Goal: Find specific page/section: Find specific page/section

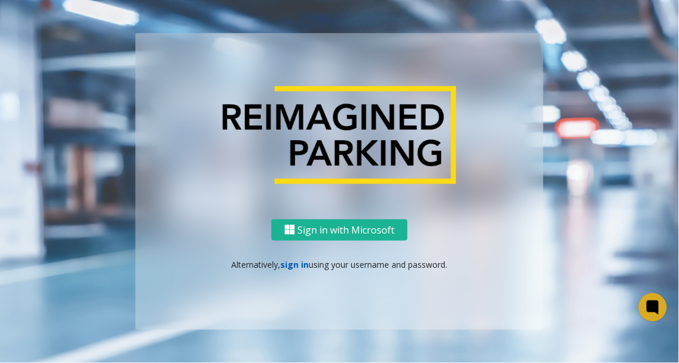
click at [298, 259] on link "sign in" at bounding box center [295, 264] width 28 height 11
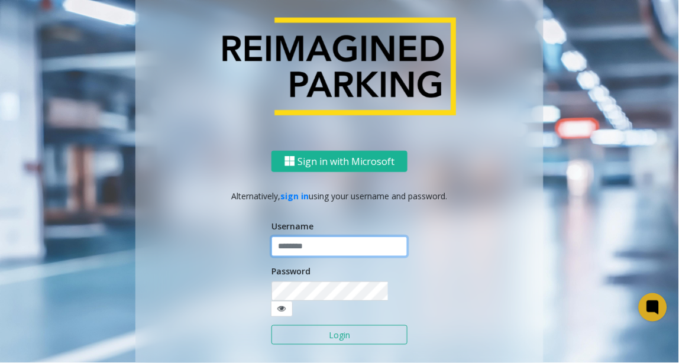
click at [304, 248] on input "text" at bounding box center [339, 246] width 136 height 20
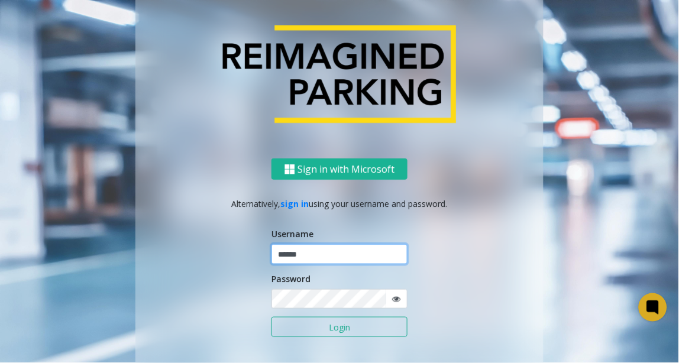
type input "******"
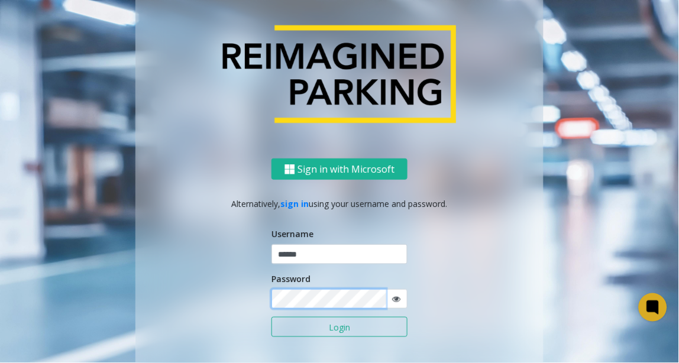
click at [271, 317] on button "Login" at bounding box center [339, 327] width 136 height 20
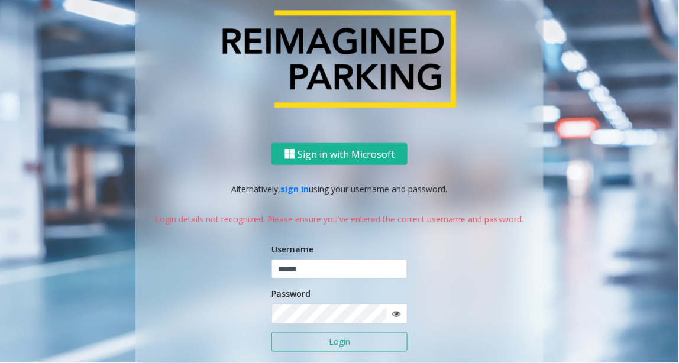
click at [394, 316] on icon at bounding box center [396, 314] width 8 height 8
click at [271, 332] on button "Login" at bounding box center [339, 342] width 136 height 20
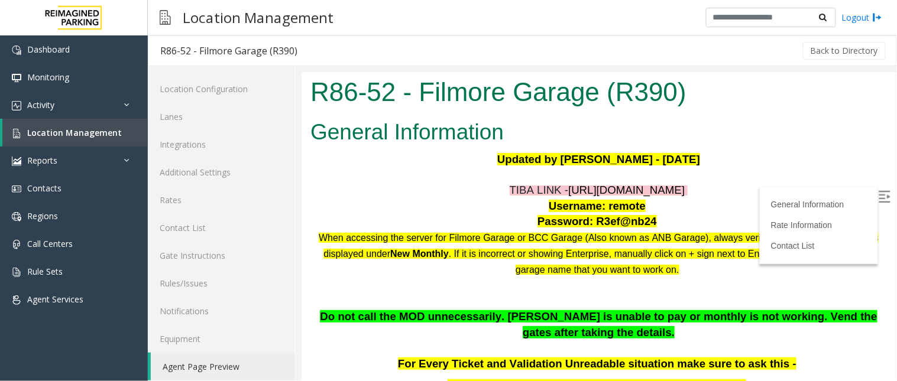
click at [399, 196] on p "TIBA LINK - https://fillmore-web.sp.tibaparking.net/" at bounding box center [598, 190] width 576 height 16
click at [131, 130] on link "Location Management" at bounding box center [74, 133] width 145 height 28
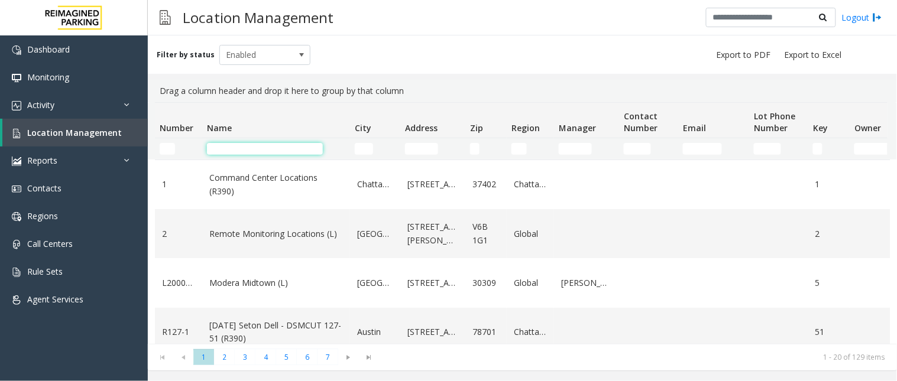
click at [241, 150] on input "Name Filter" at bounding box center [265, 149] width 116 height 12
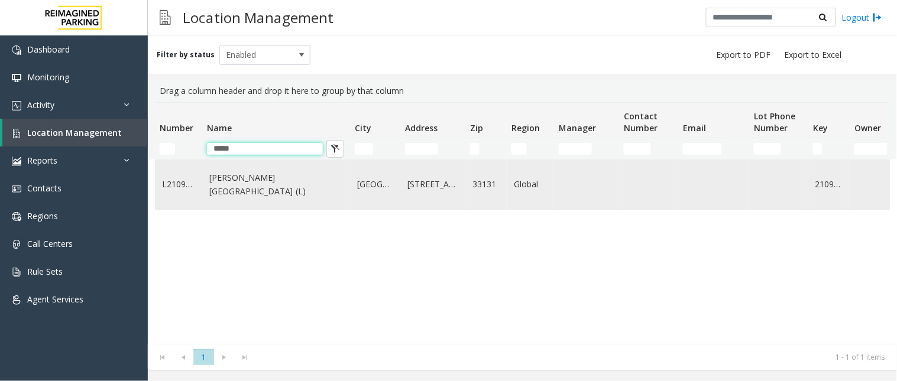
type input "*****"
click at [252, 186] on link "Wells Fargo Center (L)" at bounding box center [276, 184] width 134 height 27
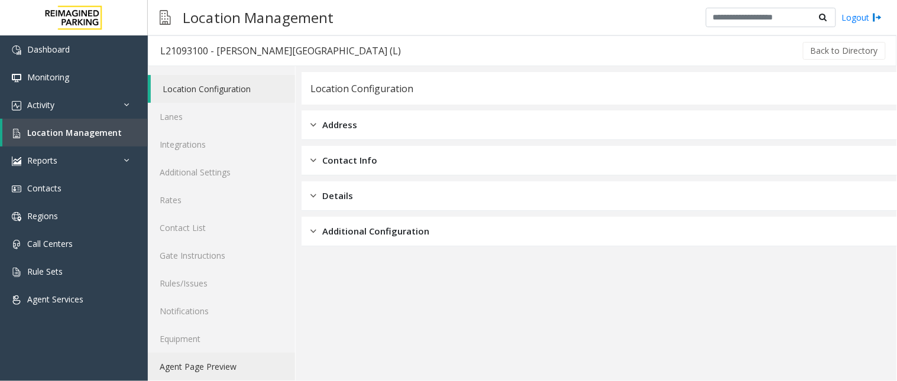
click at [233, 362] on link "Agent Page Preview" at bounding box center [221, 367] width 147 height 28
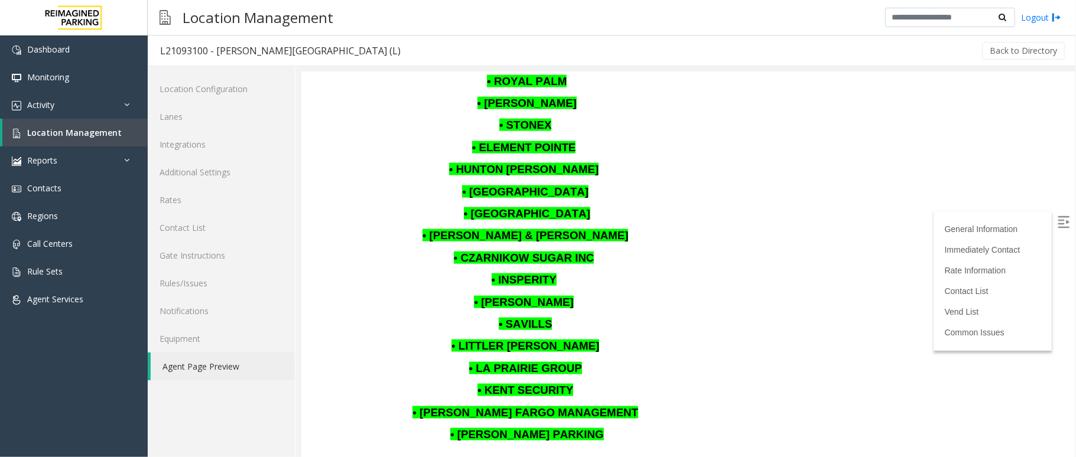
scroll to position [1182, 0]
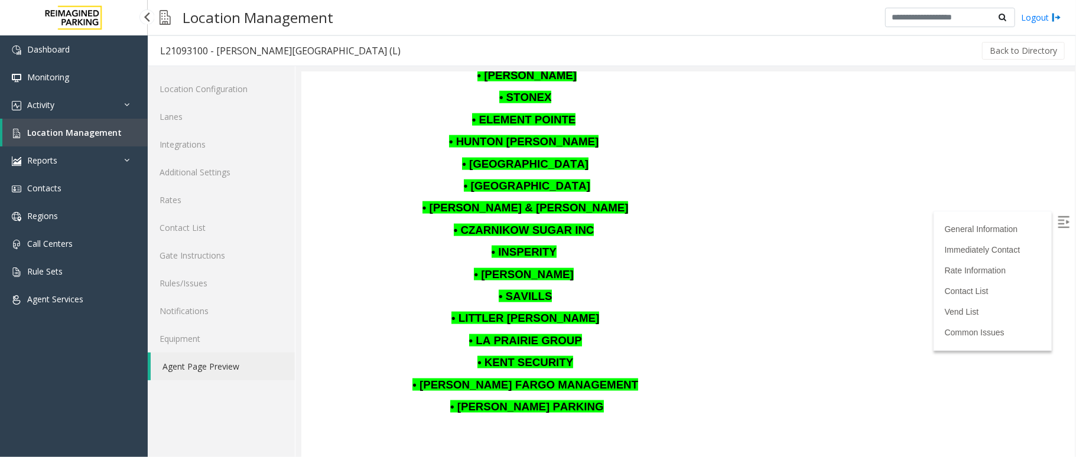
click at [129, 140] on link "Location Management" at bounding box center [74, 133] width 145 height 28
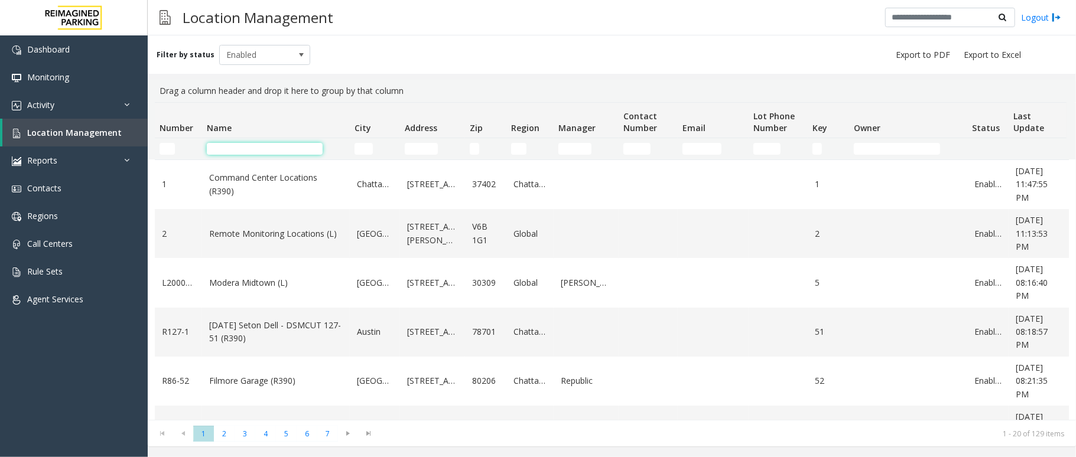
click at [244, 145] on input "Name Filter" at bounding box center [265, 149] width 116 height 12
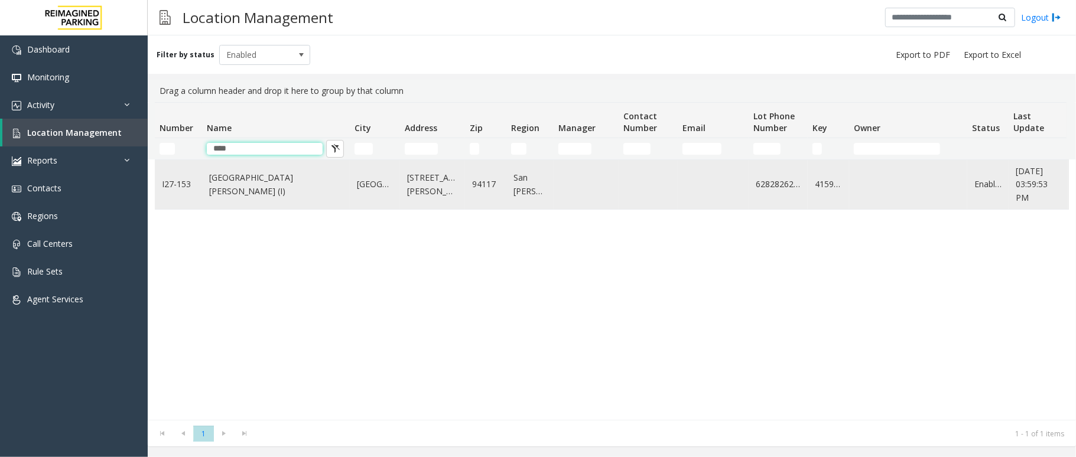
type input "****"
click at [251, 179] on link "St. Mary Medical Center (I)" at bounding box center [276, 184] width 134 height 27
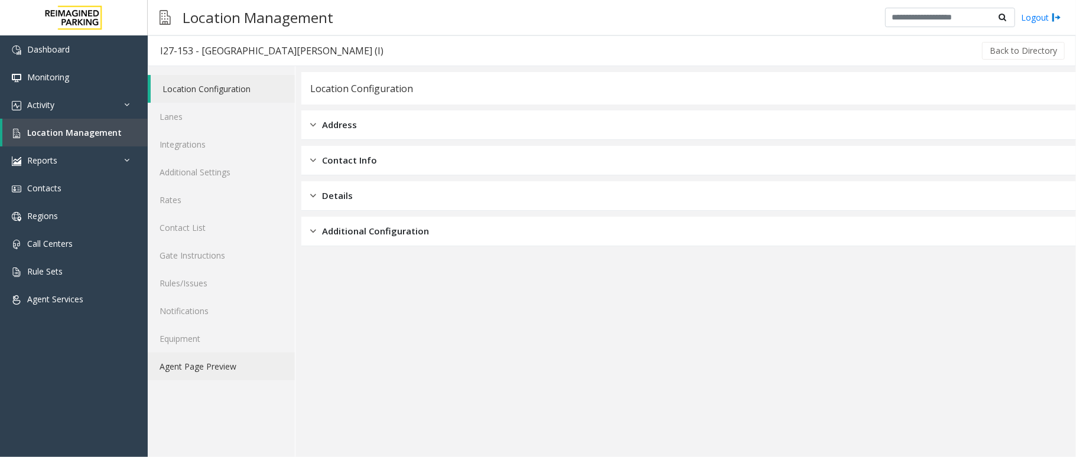
click at [249, 372] on link "Agent Page Preview" at bounding box center [221, 367] width 147 height 28
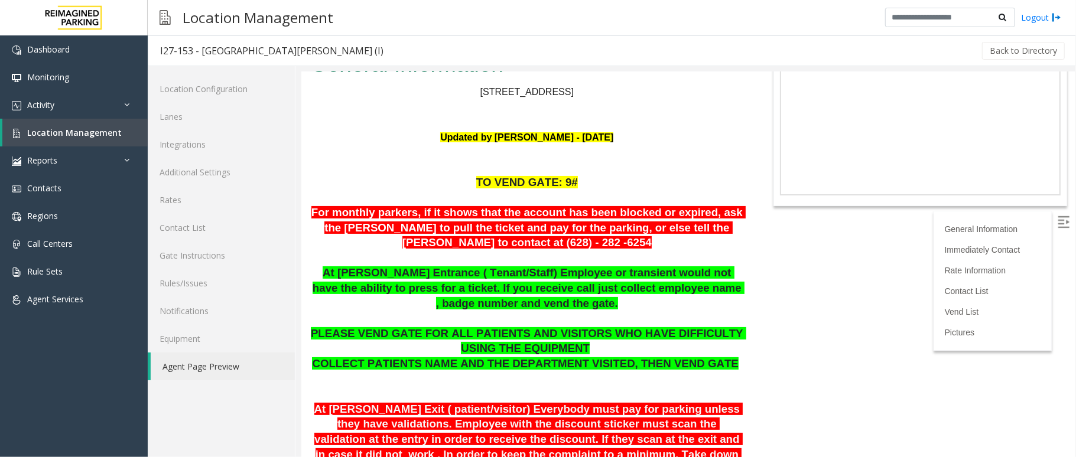
scroll to position [79, 0]
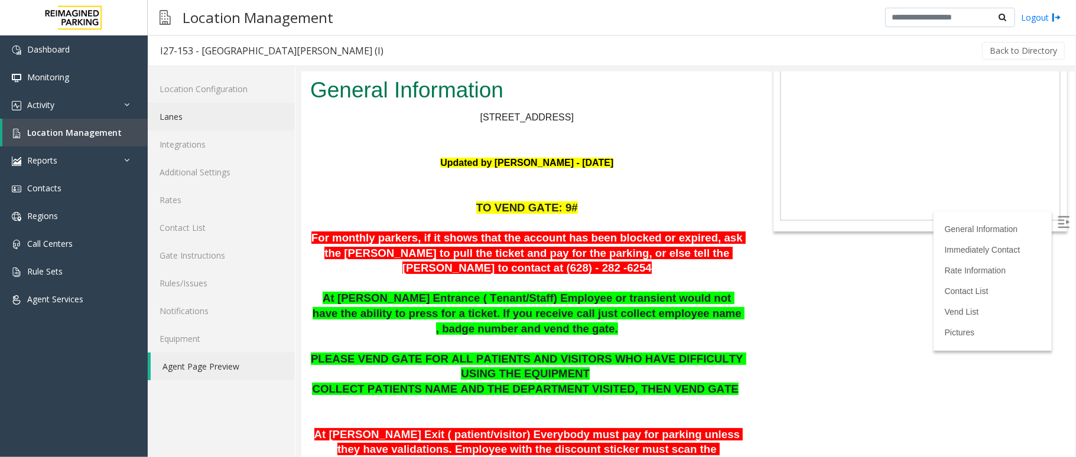
click at [228, 114] on link "Lanes" at bounding box center [221, 117] width 147 height 28
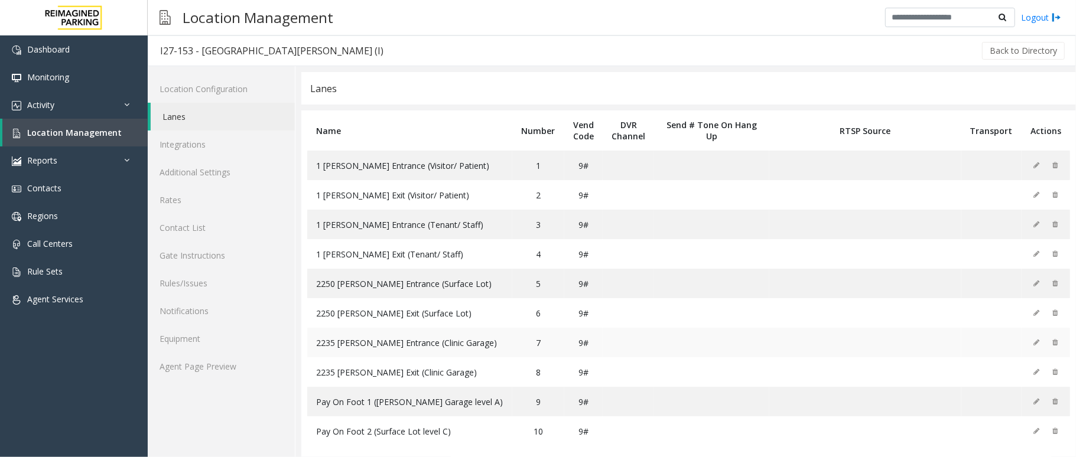
scroll to position [17, 0]
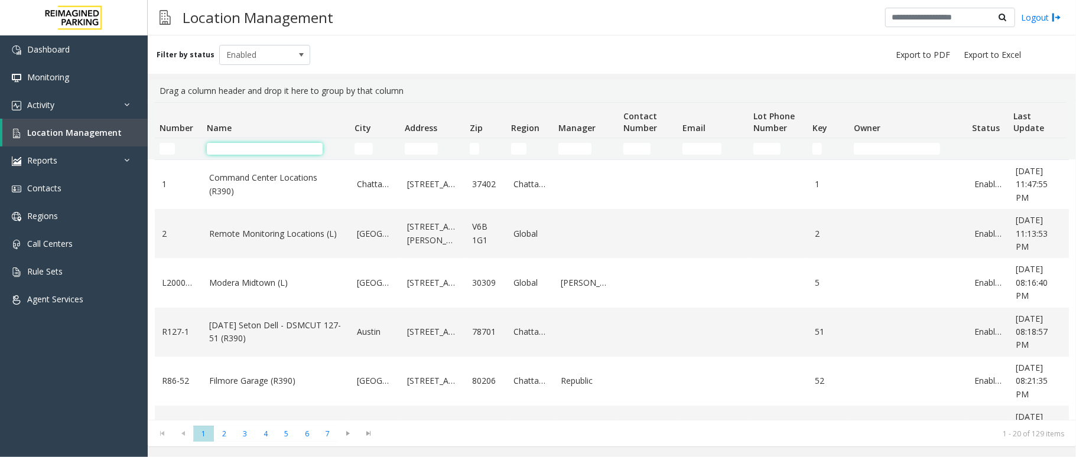
click at [281, 148] on input "Name Filter" at bounding box center [265, 149] width 116 height 12
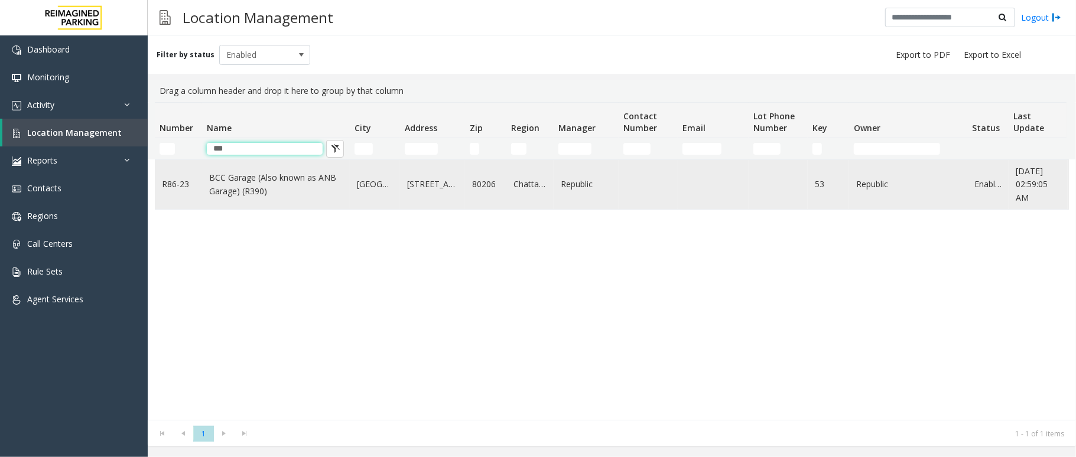
type input "***"
click at [289, 171] on link "BCC Garage (Also known as ANB Garage) (R390)" at bounding box center [276, 184] width 134 height 27
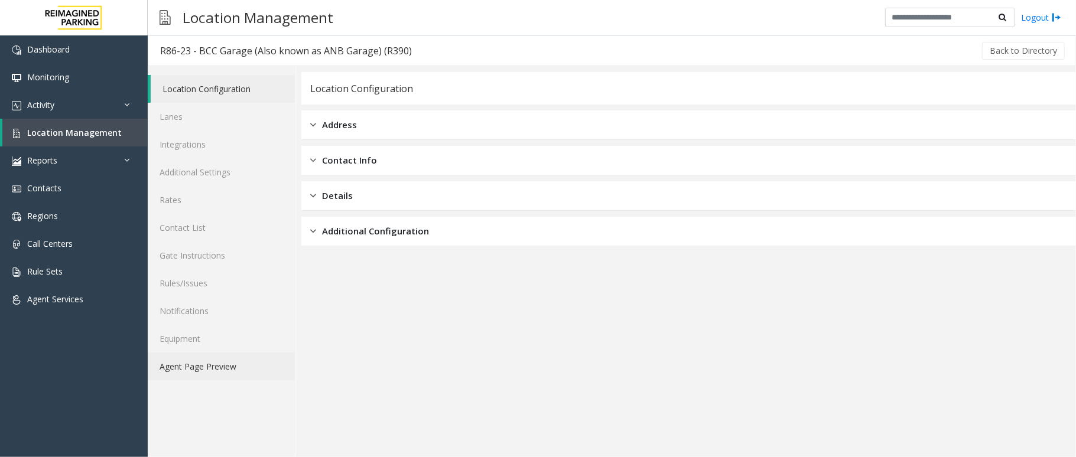
click at [218, 367] on link "Agent Page Preview" at bounding box center [221, 367] width 147 height 28
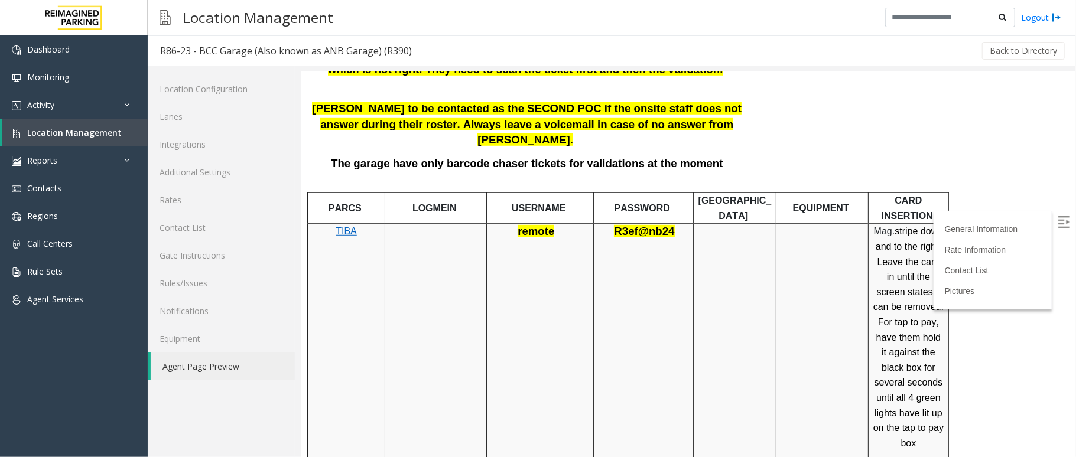
scroll to position [630, 0]
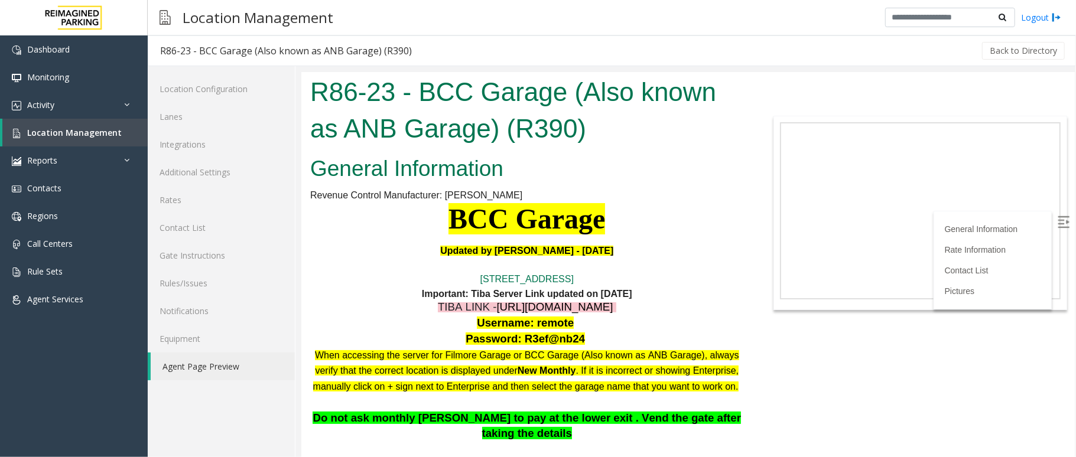
scroll to position [506, 0]
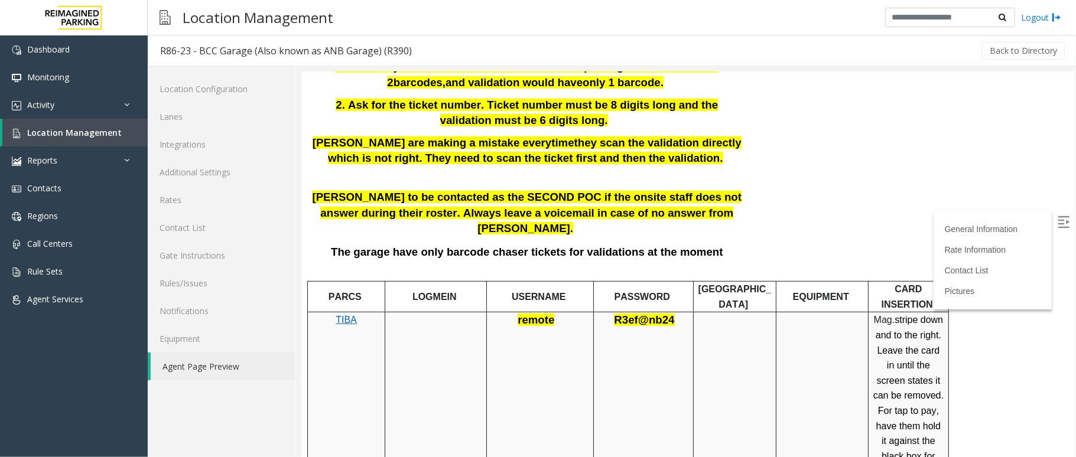
click at [1057, 222] on img at bounding box center [1063, 222] width 12 height 12
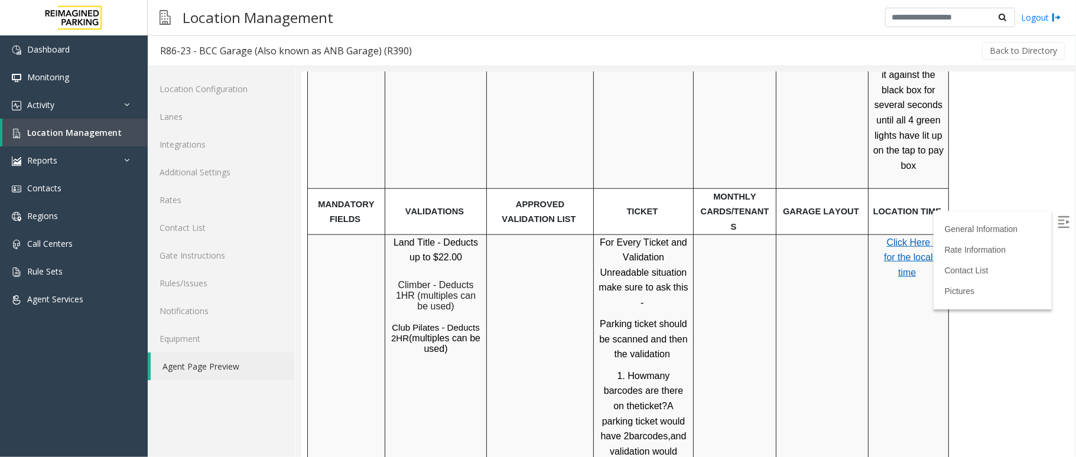
scroll to position [900, 0]
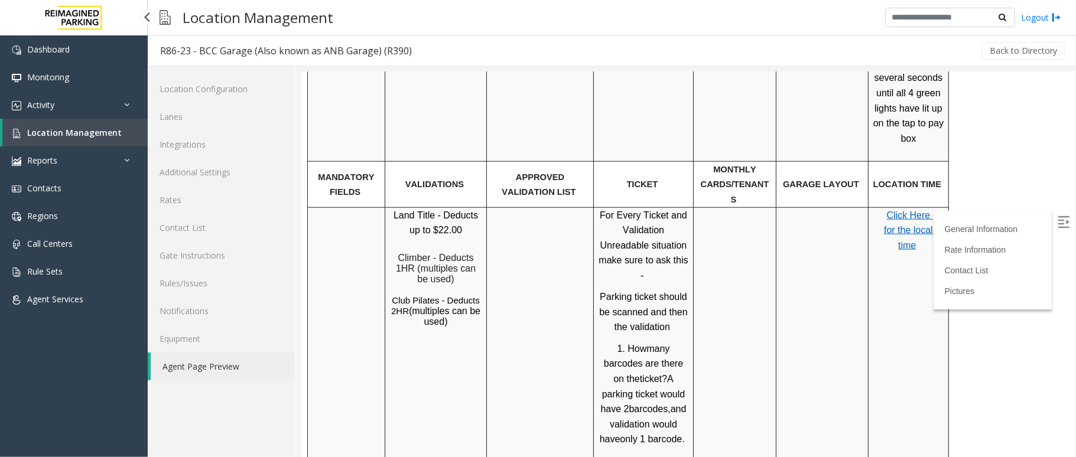
click at [119, 134] on link "Location Management" at bounding box center [74, 133] width 145 height 28
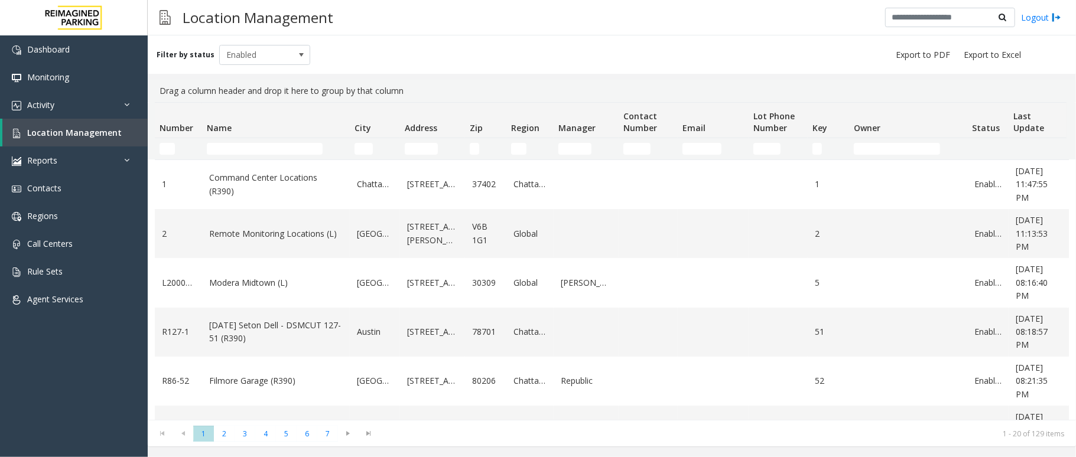
click at [232, 156] on td "Name Filter" at bounding box center [276, 148] width 148 height 21
click at [231, 152] on input "Name Filter" at bounding box center [265, 149] width 116 height 12
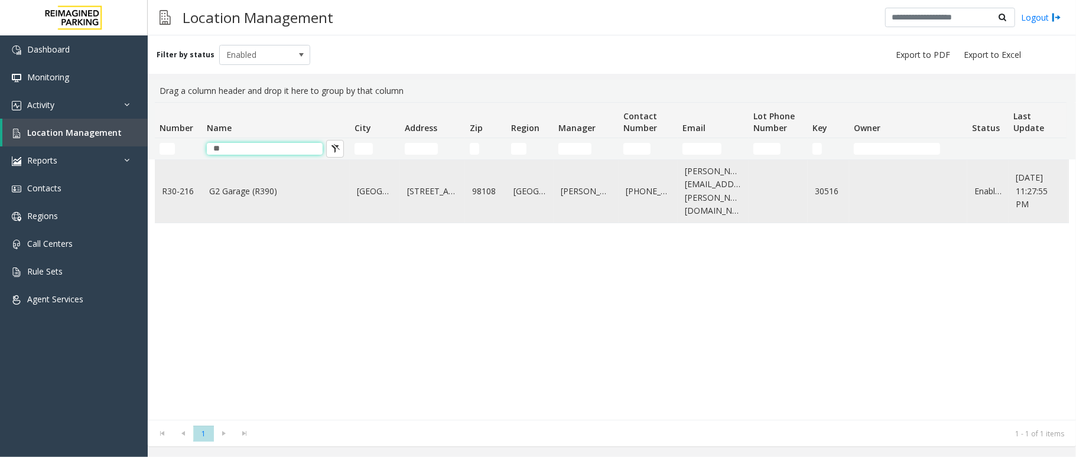
type input "**"
click at [233, 187] on link "G2 Garage (R390)" at bounding box center [276, 191] width 134 height 13
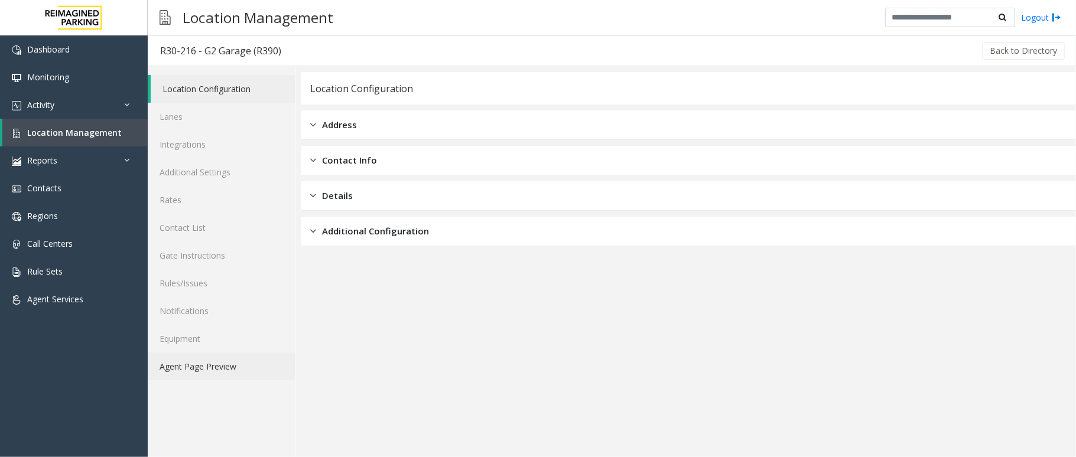
click at [197, 369] on link "Agent Page Preview" at bounding box center [221, 367] width 147 height 28
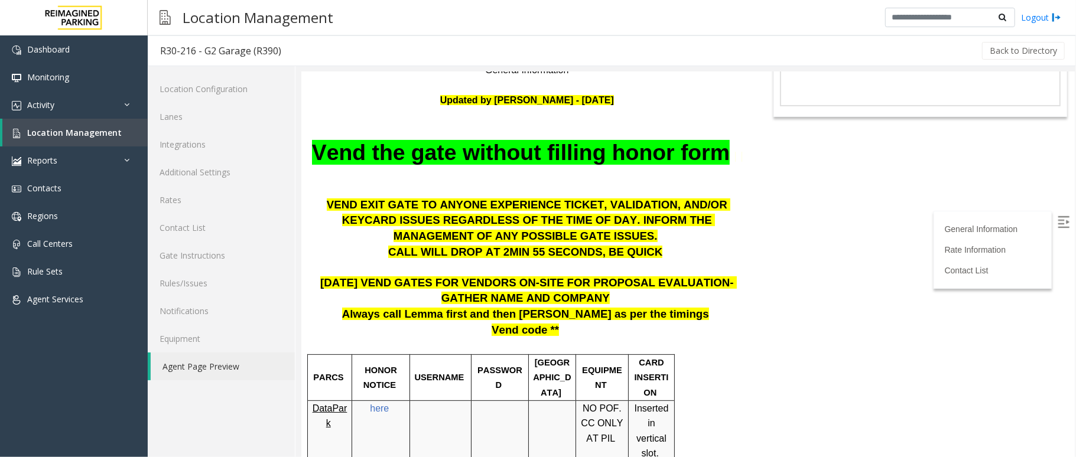
scroll to position [236, 0]
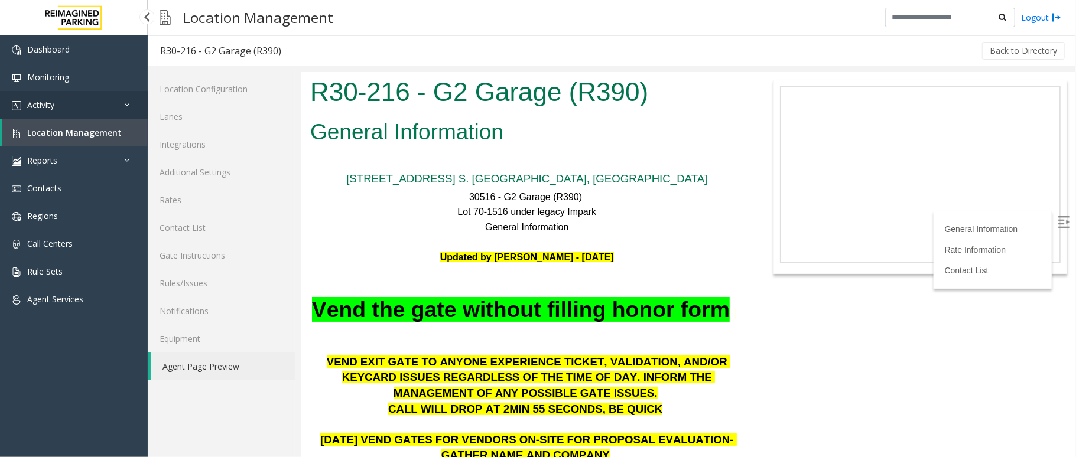
scroll to position [236, 0]
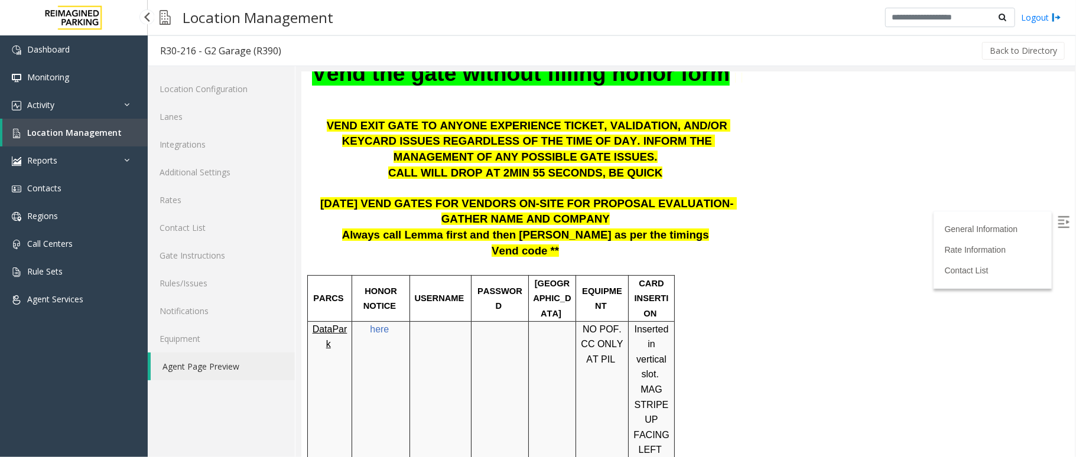
click at [128, 136] on link "Location Management" at bounding box center [74, 133] width 145 height 28
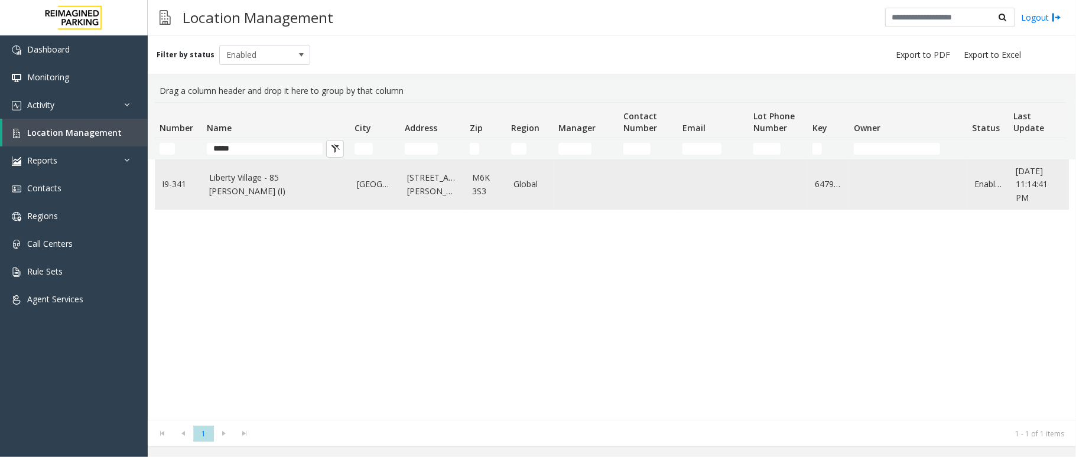
type input "*****"
click at [246, 187] on link "Liberty Village - 85 [PERSON_NAME] (I)" at bounding box center [276, 184] width 134 height 27
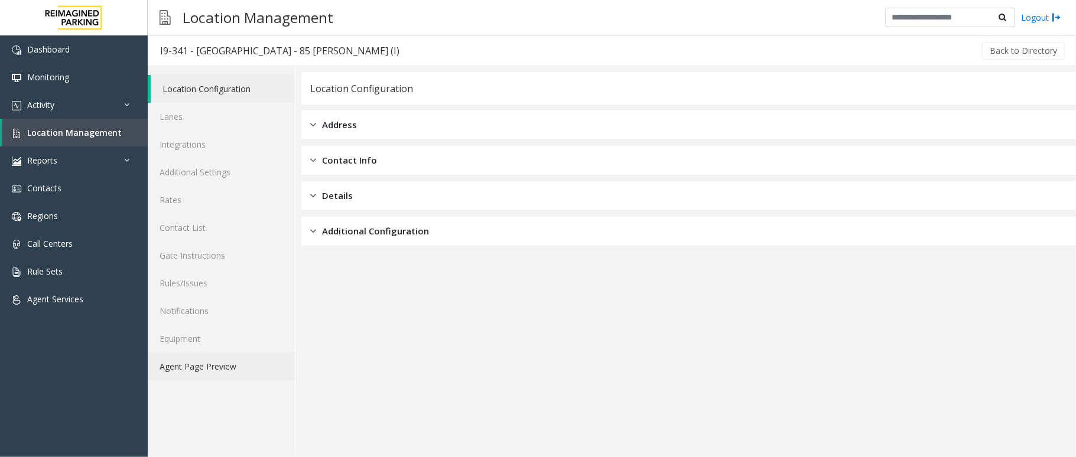
click at [236, 368] on link "Agent Page Preview" at bounding box center [221, 367] width 147 height 28
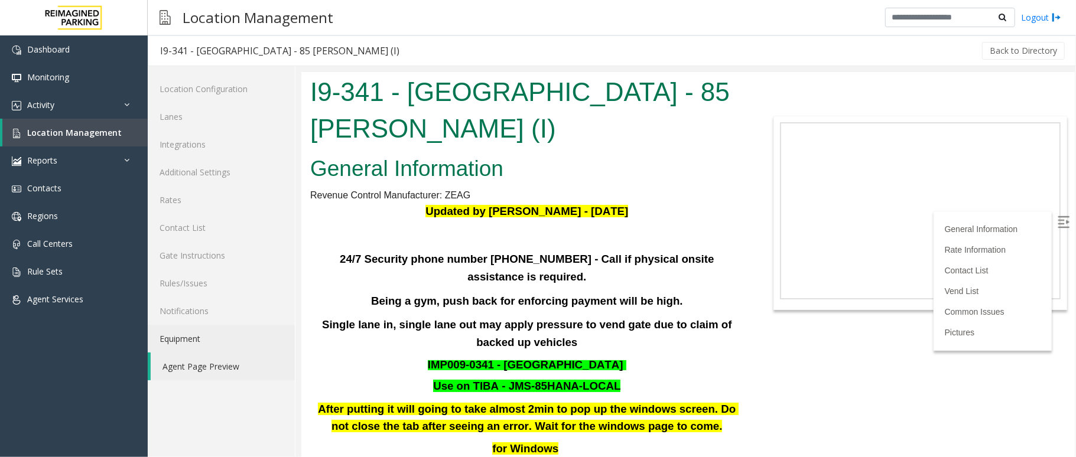
scroll to position [236, 0]
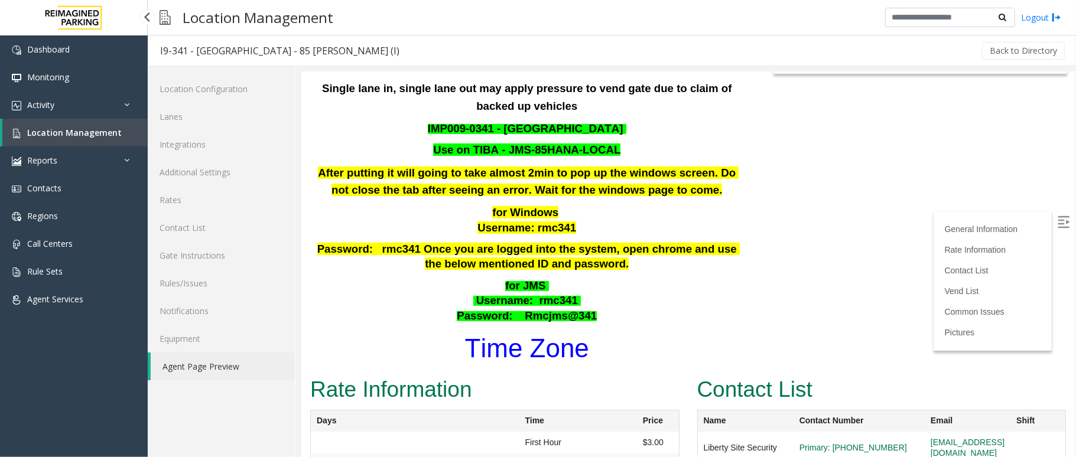
click at [121, 133] on link "Location Management" at bounding box center [74, 133] width 145 height 28
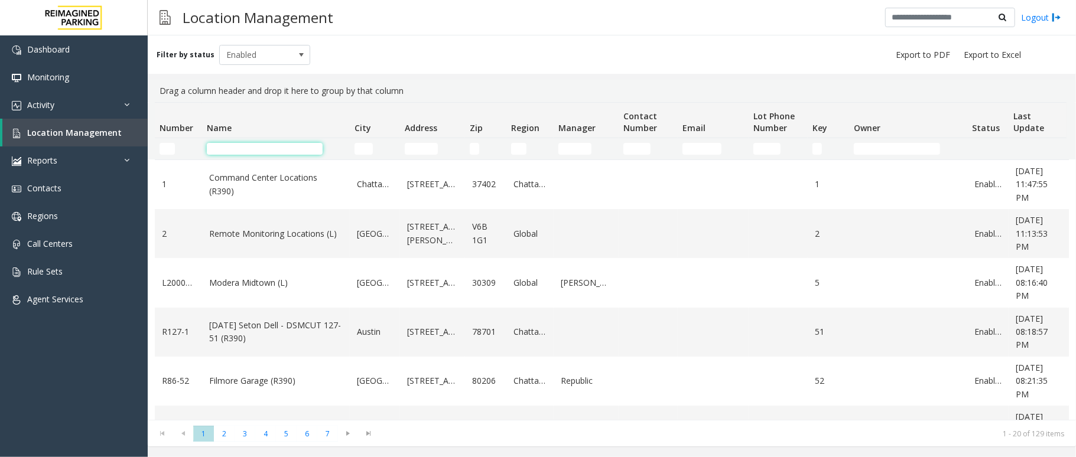
click at [284, 147] on input "Name Filter" at bounding box center [265, 149] width 116 height 12
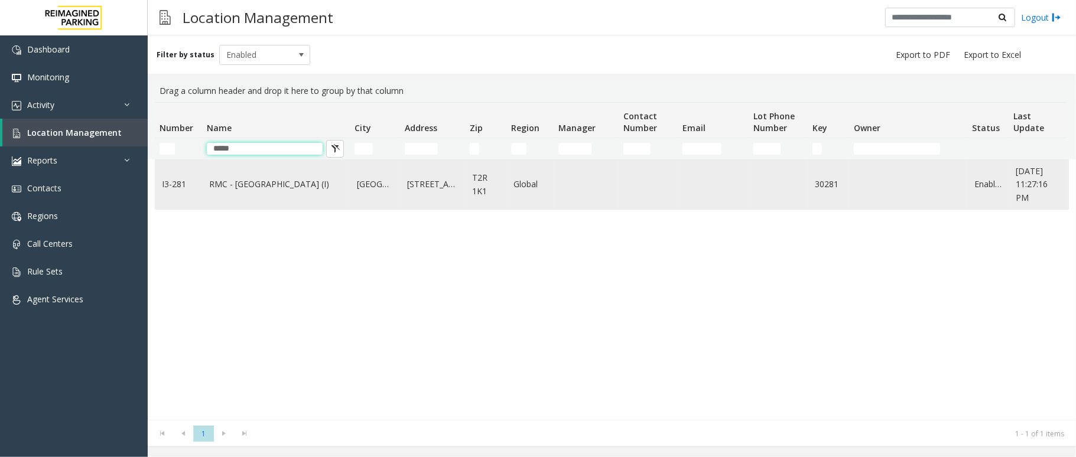
type input "*****"
click at [296, 186] on link "RMC - [GEOGRAPHIC_DATA] (I)" at bounding box center [276, 184] width 134 height 13
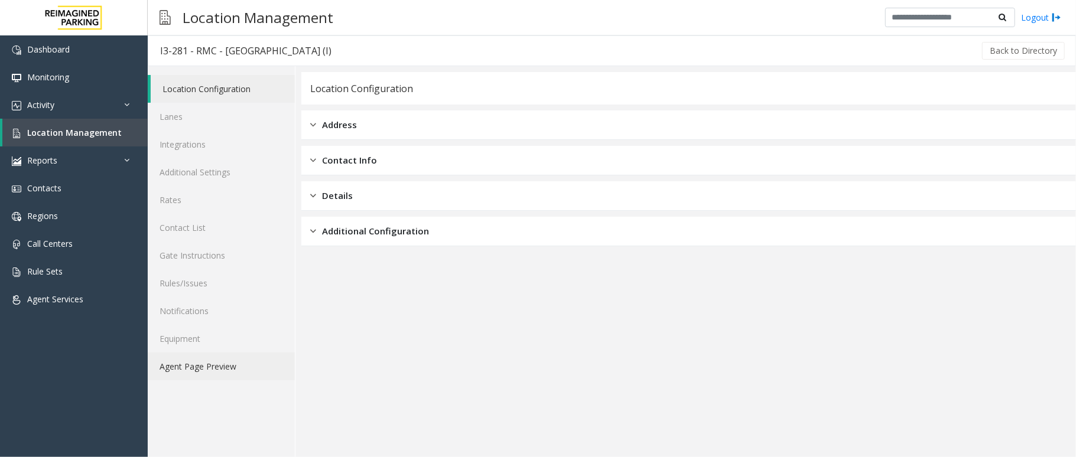
click at [221, 372] on link "Agent Page Preview" at bounding box center [221, 367] width 147 height 28
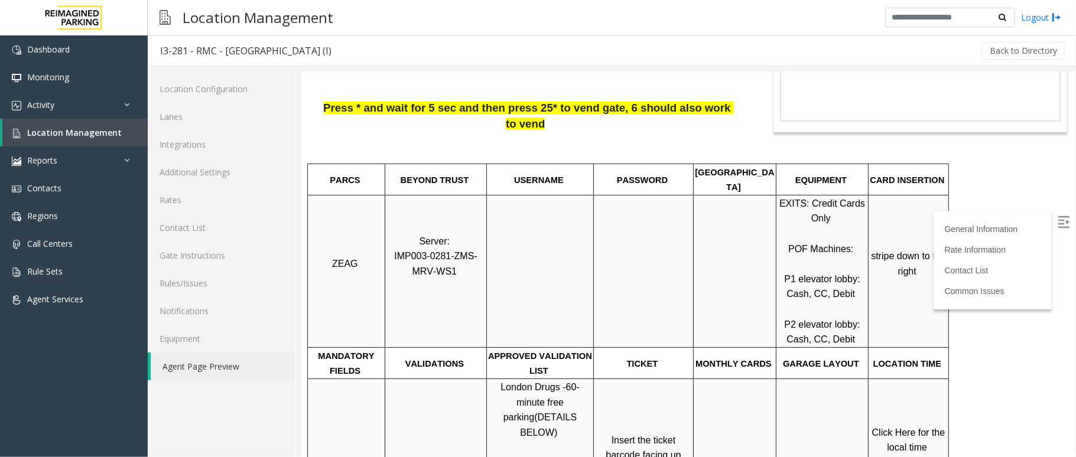
scroll to position [394, 0]
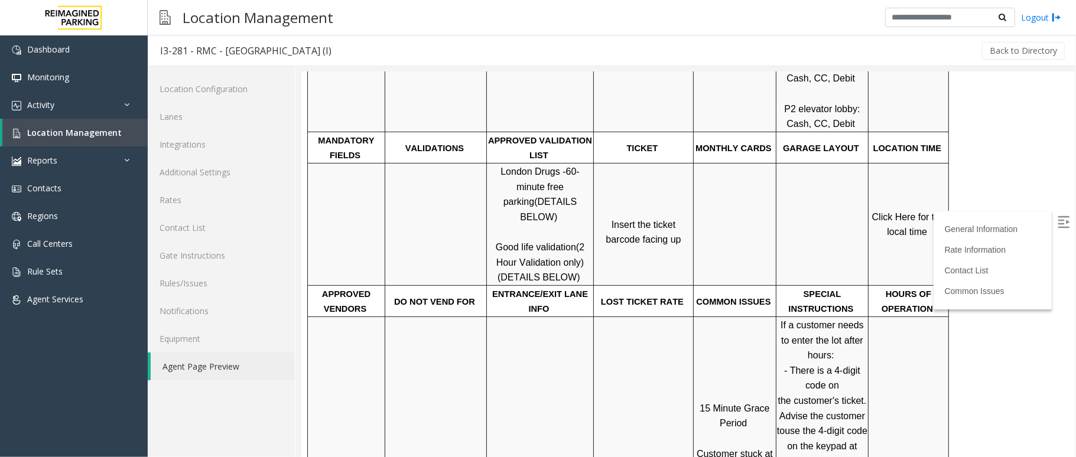
click at [913, 212] on span "Click Here for the local time" at bounding box center [910, 224] width 76 height 25
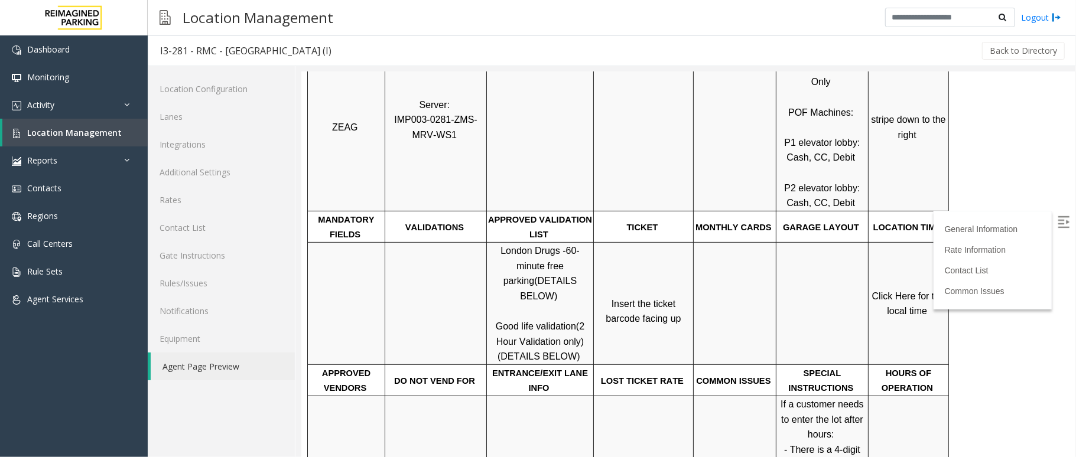
scroll to position [315, 0]
